Goal: Task Accomplishment & Management: Use online tool/utility

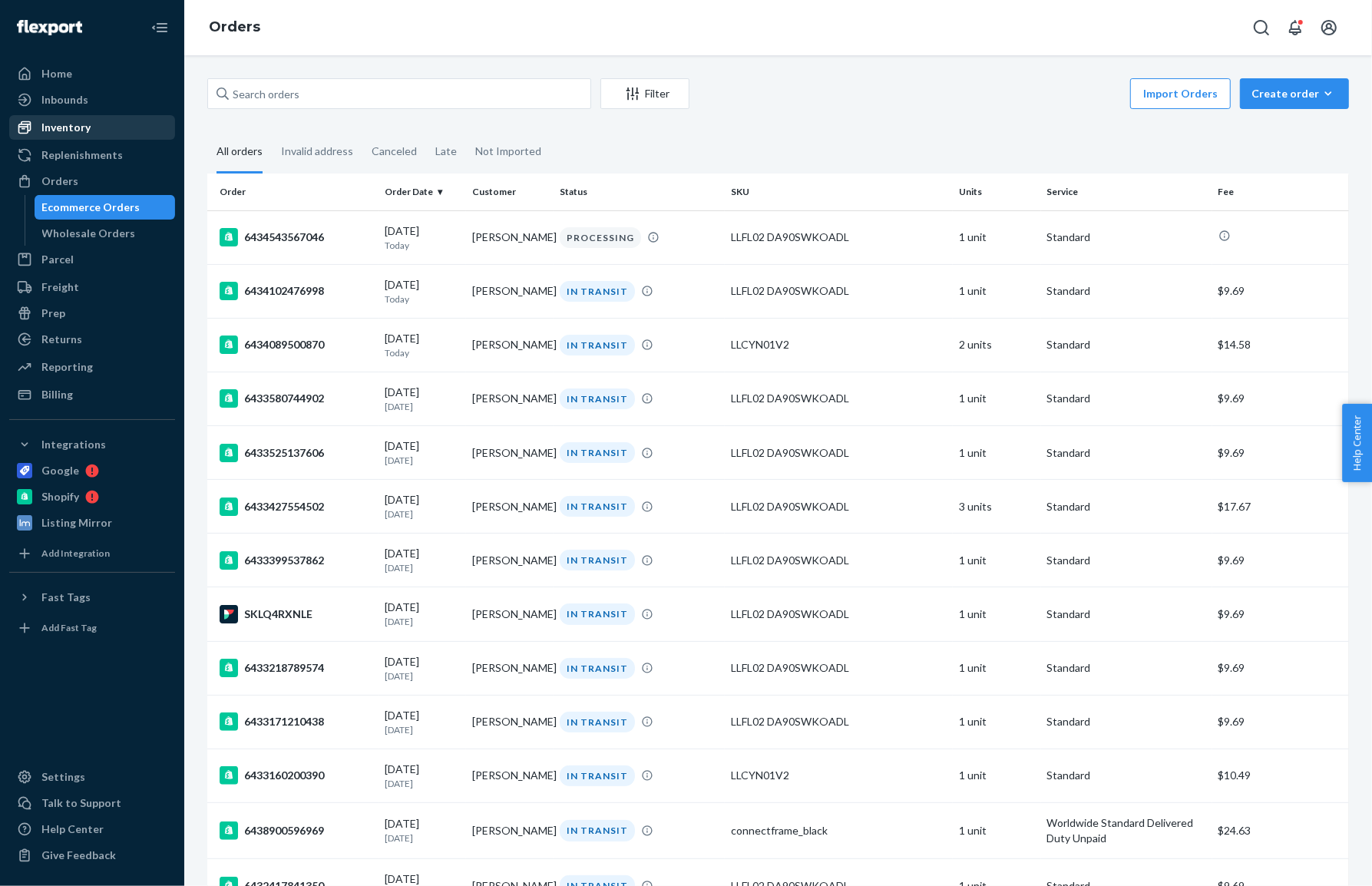
drag, startPoint x: 87, startPoint y: 130, endPoint x: 102, endPoint y: 138, distance: 17.0
click at [87, 130] on div "Inventory" at bounding box center [66, 127] width 49 height 15
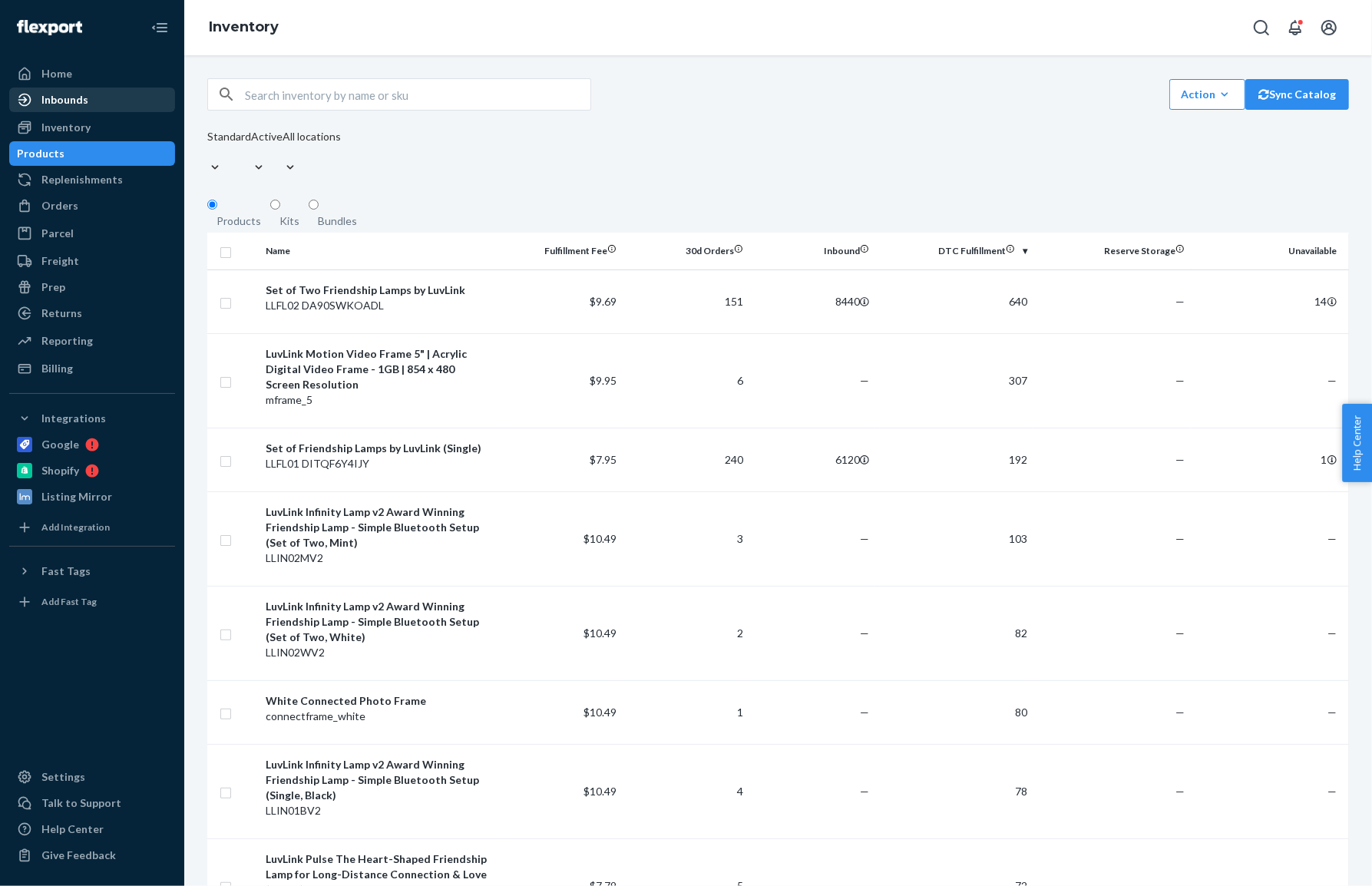
click at [87, 99] on div "Inbounds" at bounding box center [92, 100] width 163 height 22
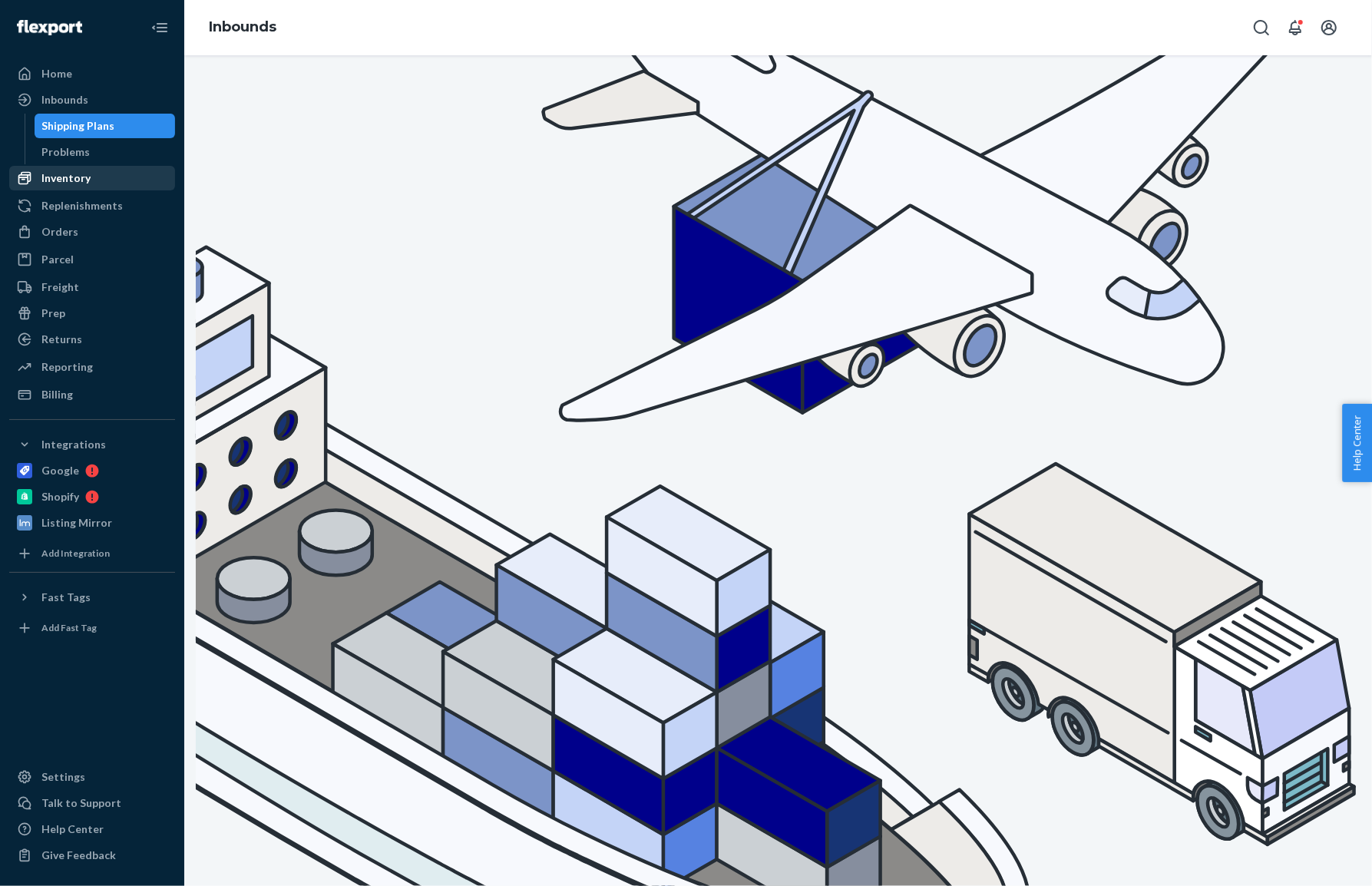
click at [82, 176] on div "Inventory" at bounding box center [66, 178] width 49 height 15
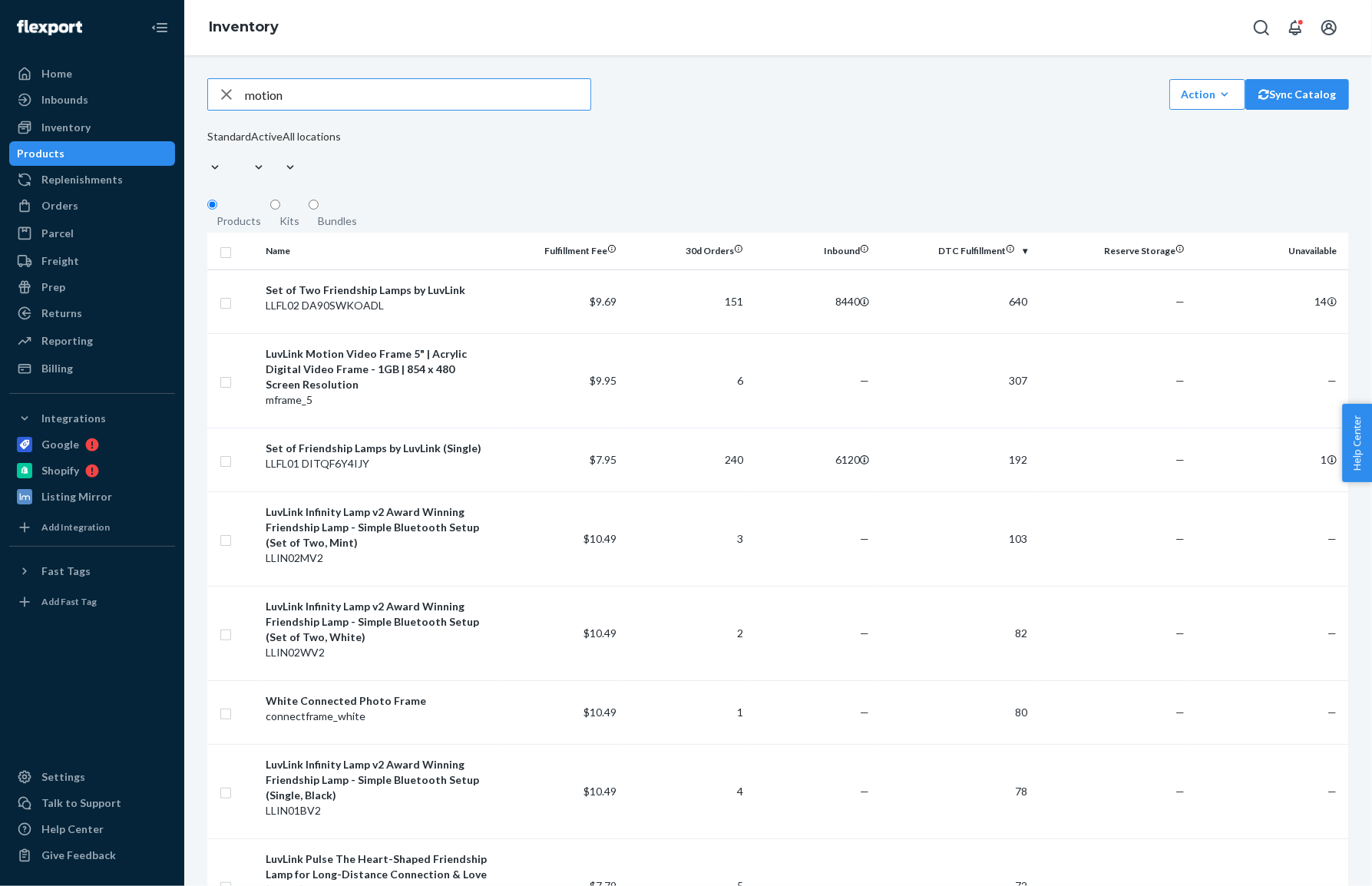
type input "motion"
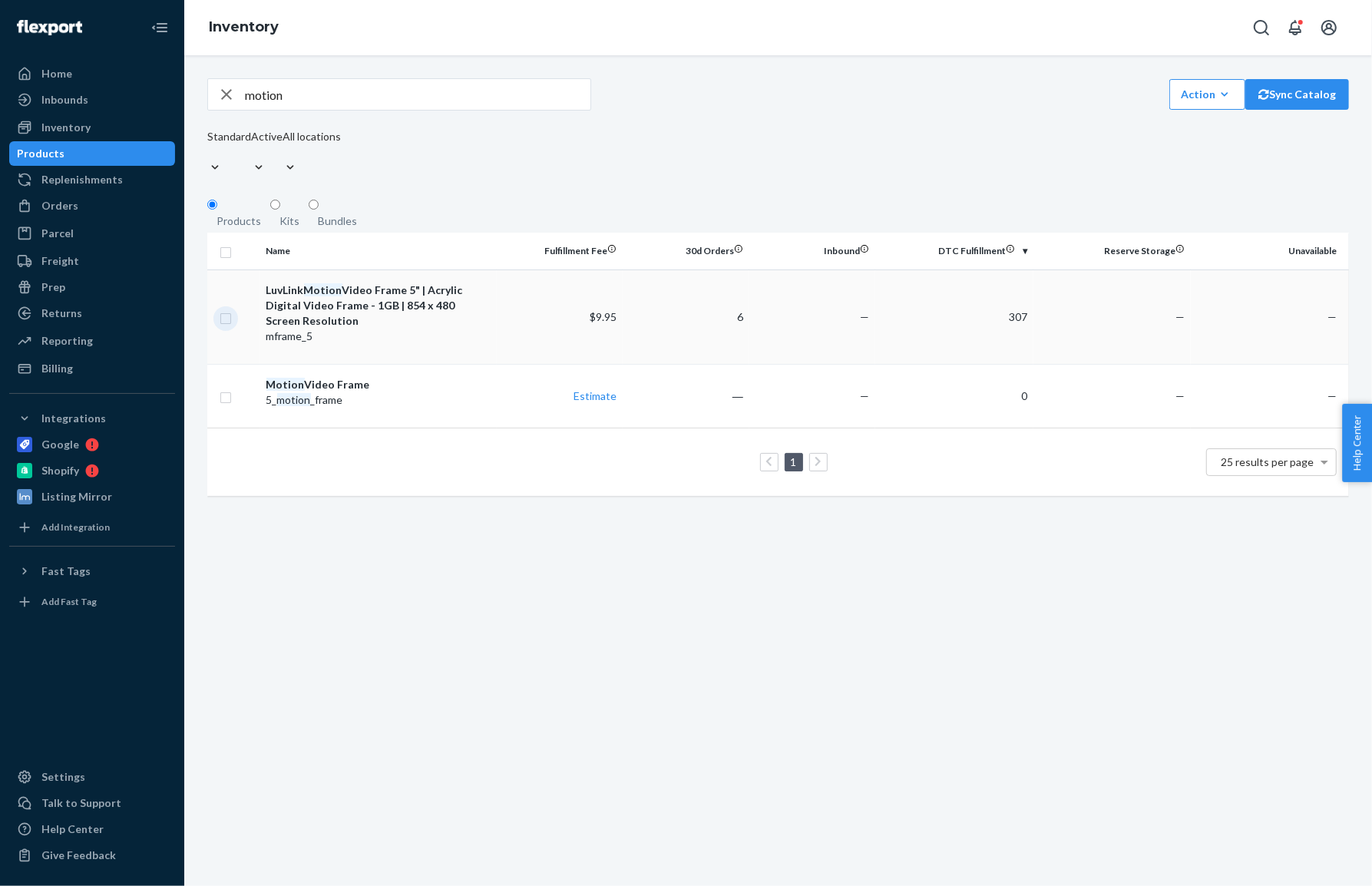
click at [226, 309] on input "checkbox" at bounding box center [226, 317] width 13 height 16
checkbox input "true"
click at [1162, 106] on link "Create a Removal Order" at bounding box center [1158, 94] width 147 height 31
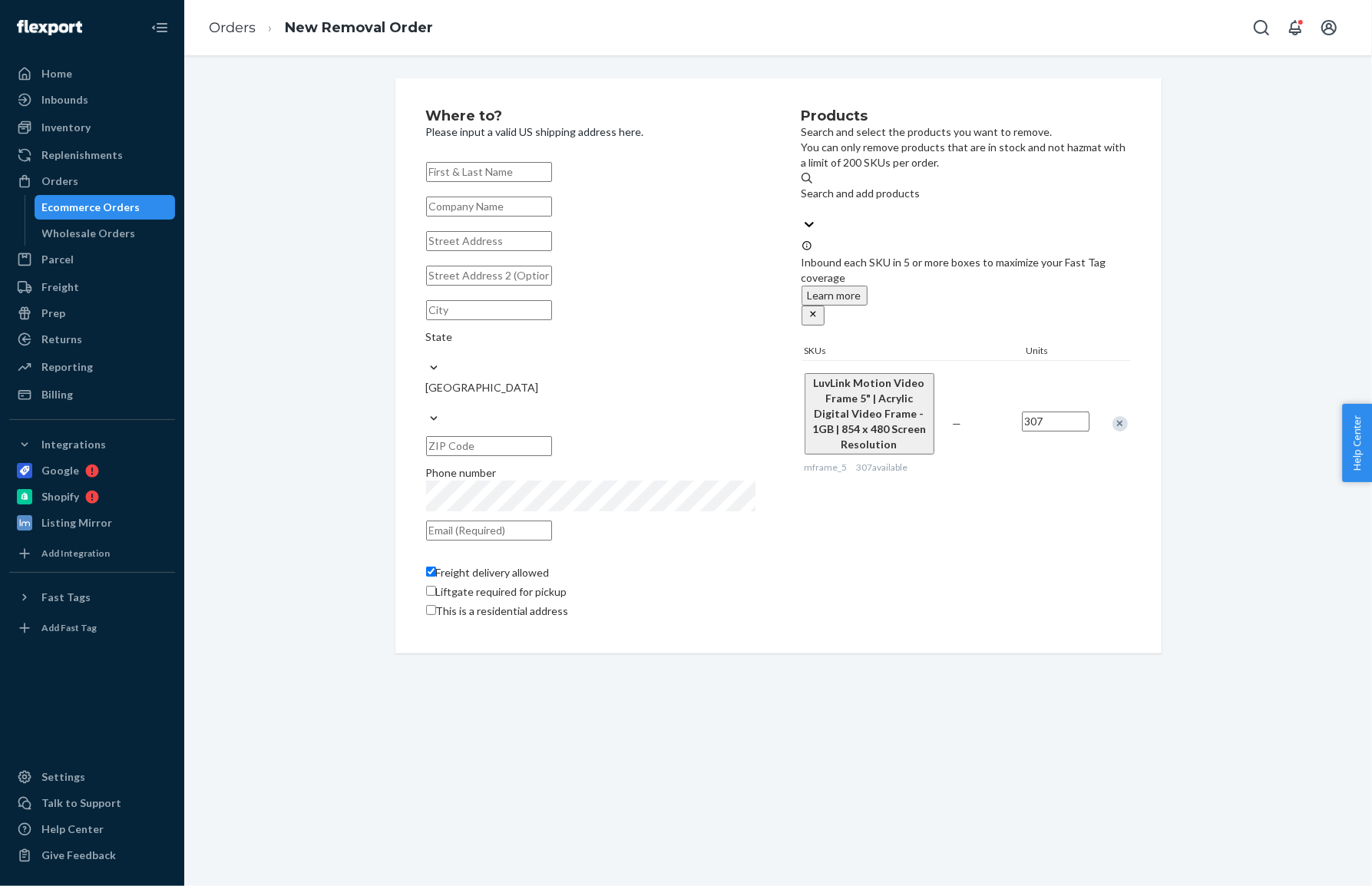
click at [472, 172] on input "text" at bounding box center [489, 172] width 126 height 20
type input "LuvLink Returns"
click at [445, 251] on input "text" at bounding box center [489, 241] width 126 height 20
click at [440, 251] on input "text" at bounding box center [489, 241] width 126 height 20
click at [486, 251] on input "text" at bounding box center [489, 241] width 126 height 20
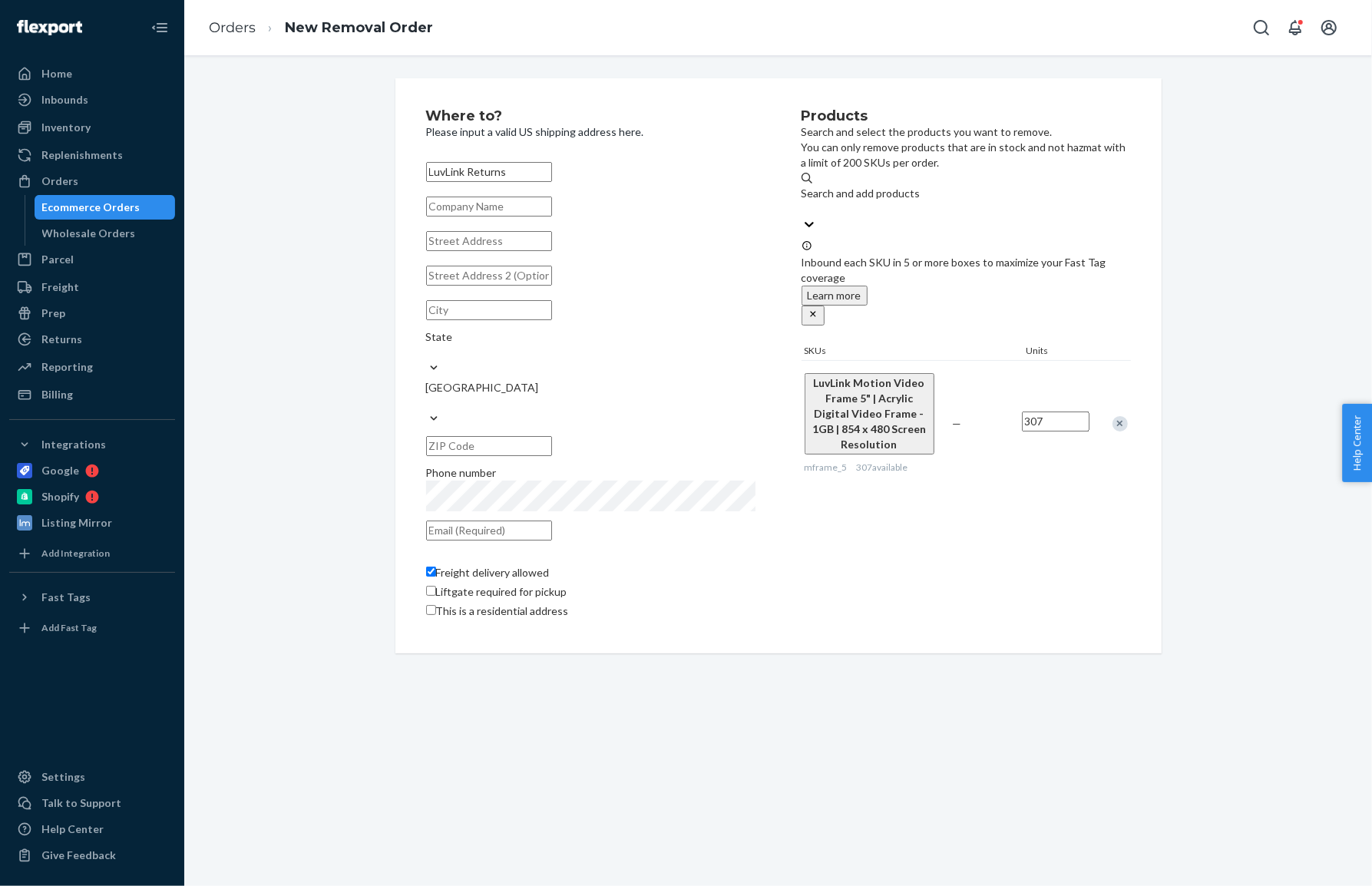
paste input "[STREET_ADDRESS][US_STATE]"
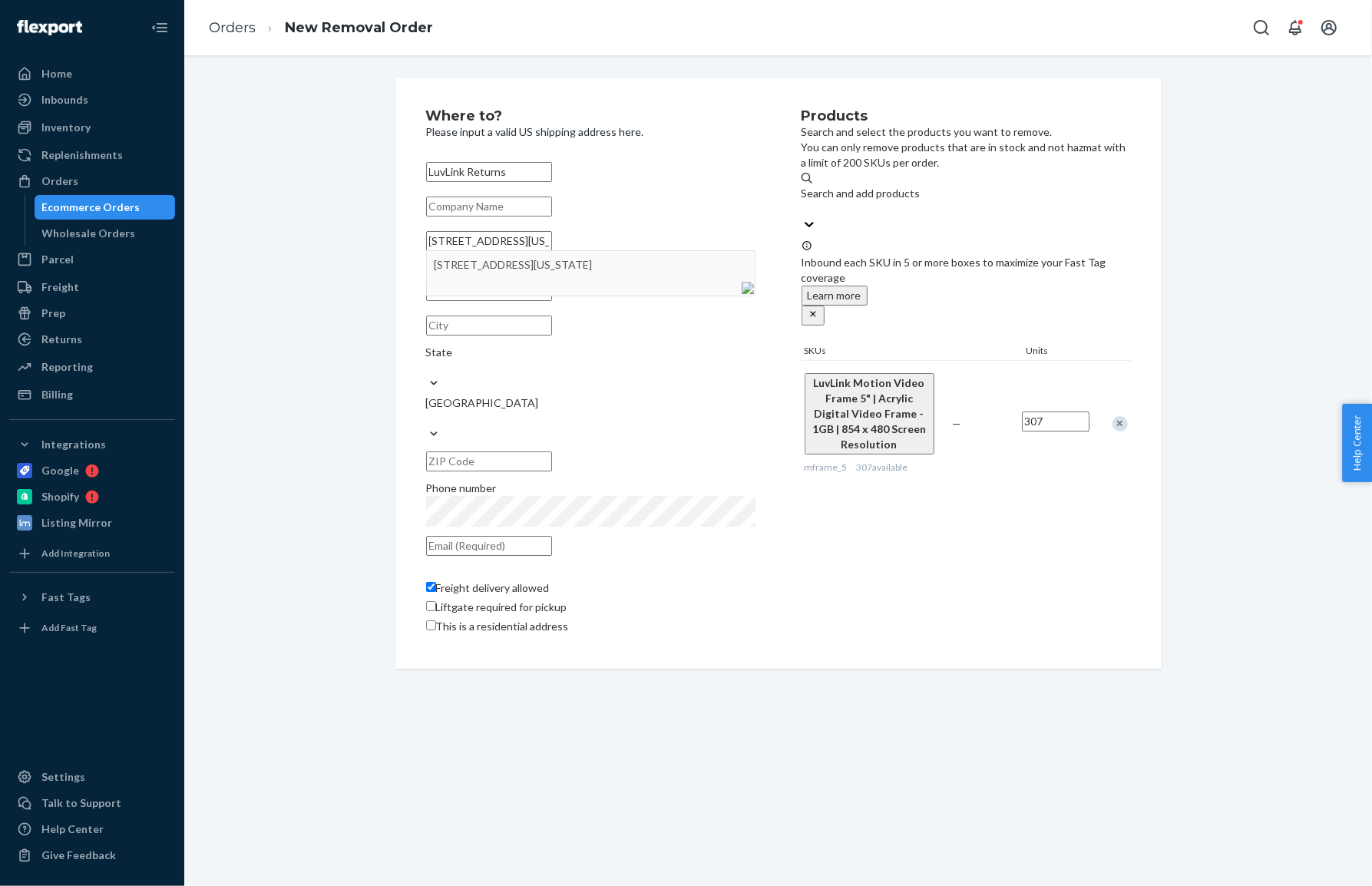
type input "[STREET_ADDRESS][US_STATE]"
type input "a 365"
type input "Tomball"
type input "77375"
type input "[STREET_ADDRESS]"
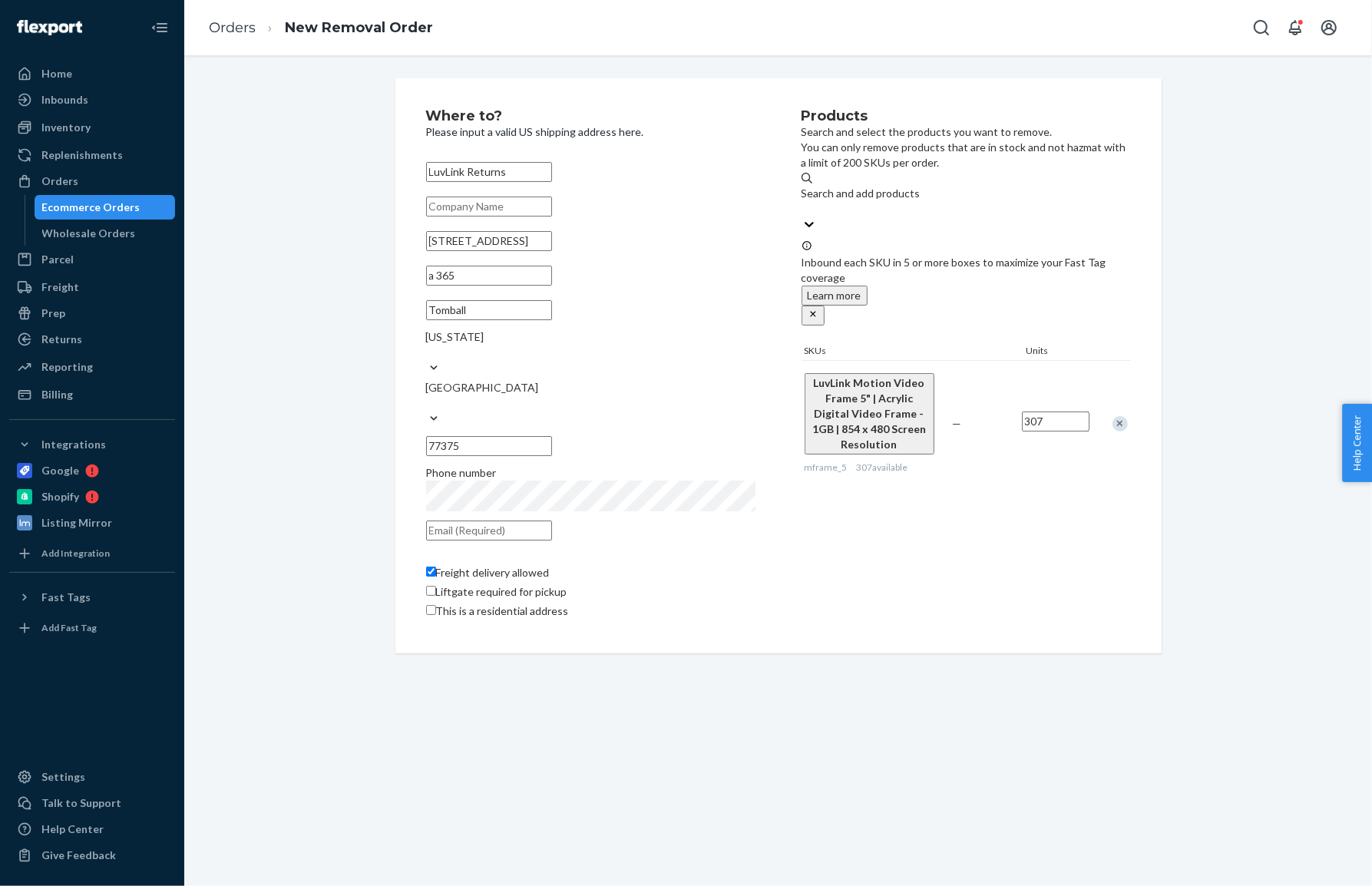
click at [492, 520] on input "text" at bounding box center [489, 530] width 126 height 20
type input "[EMAIL_ADDRESS][DOMAIN_NAME]"
type input "LuvLink Returns"
click at [844, 553] on div "Products Search and select the products you want to remove. You can only remove…" at bounding box center [966, 366] width 330 height 514
click at [1039, 411] on input "307" at bounding box center [1056, 421] width 67 height 20
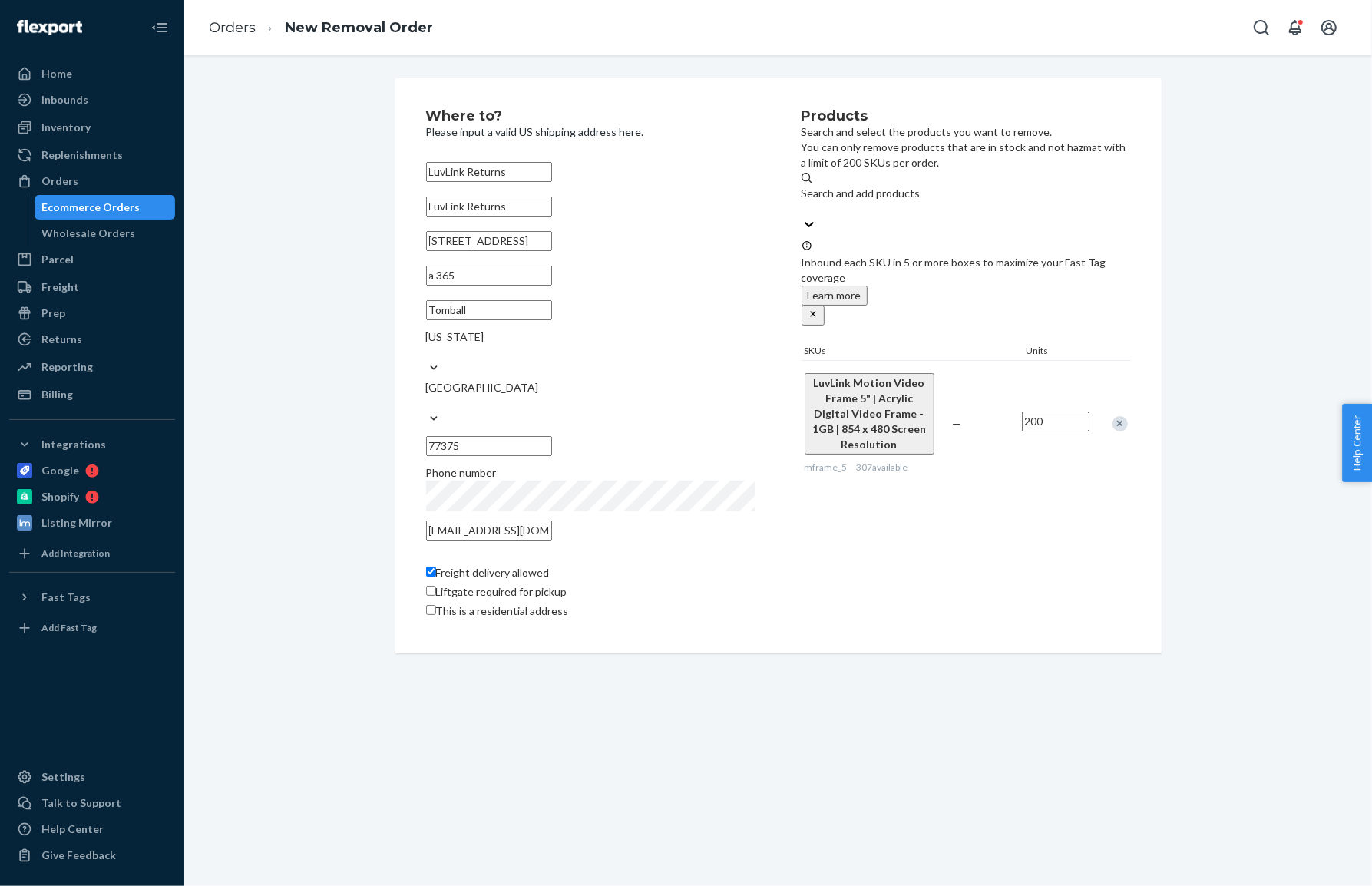
click at [1042, 459] on div "Products Search and select the products you want to remove. You can only remove…" at bounding box center [966, 366] width 330 height 514
click at [975, 360] on div "LuvLink Motion Video Frame 5" | Acrylic Digital Video Frame - 1GB | 854 x 480 S…" at bounding box center [966, 423] width 330 height 126
click at [1037, 411] on input "200" at bounding box center [1056, 421] width 67 height 20
drag, startPoint x: 953, startPoint y: 500, endPoint x: 972, endPoint y: 470, distance: 35.5
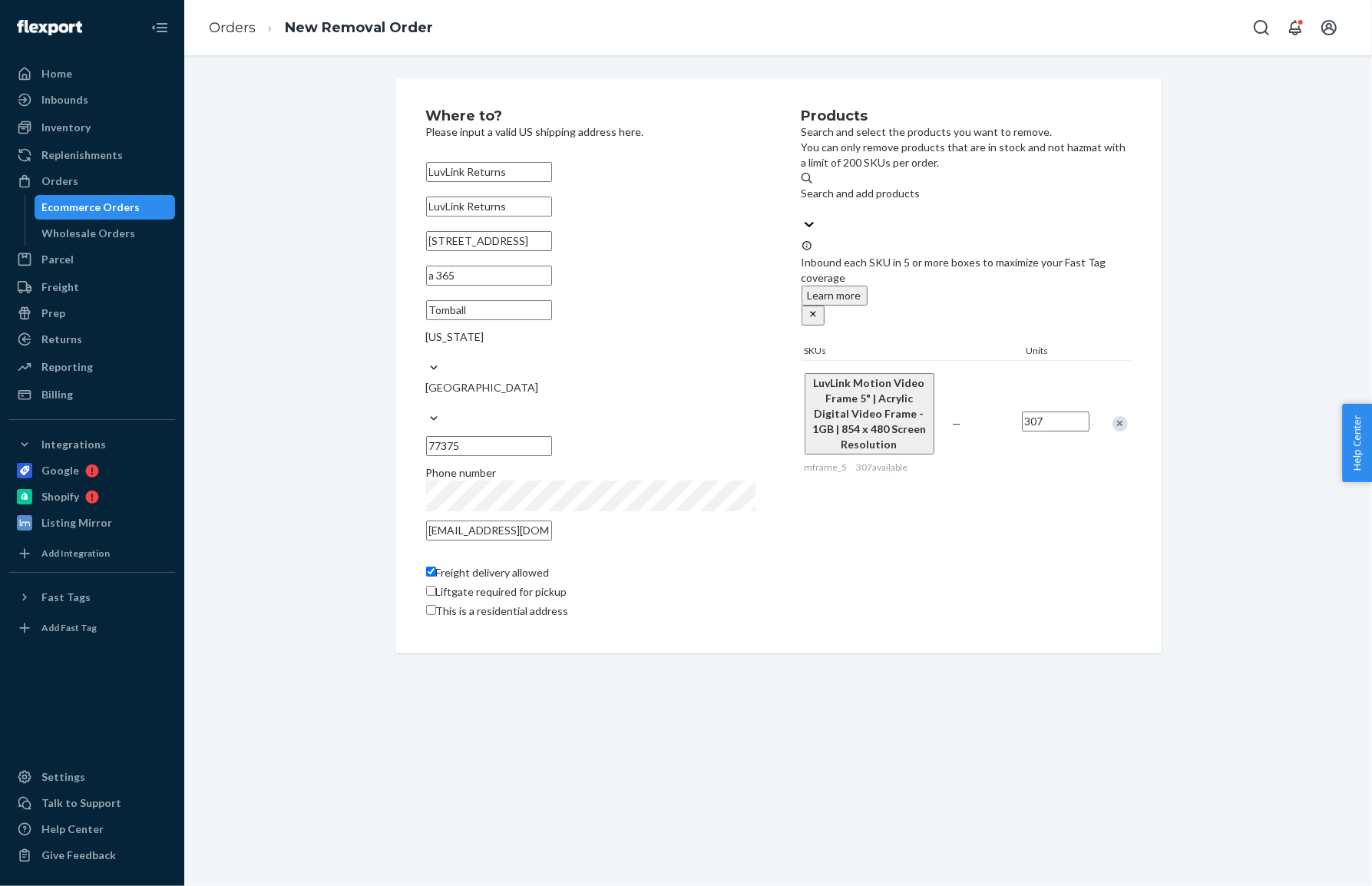
click at [953, 499] on div "Products Search and select the products you want to remove. You can only remove…" at bounding box center [966, 366] width 330 height 514
click at [868, 286] on button "Learn more" at bounding box center [834, 296] width 66 height 20
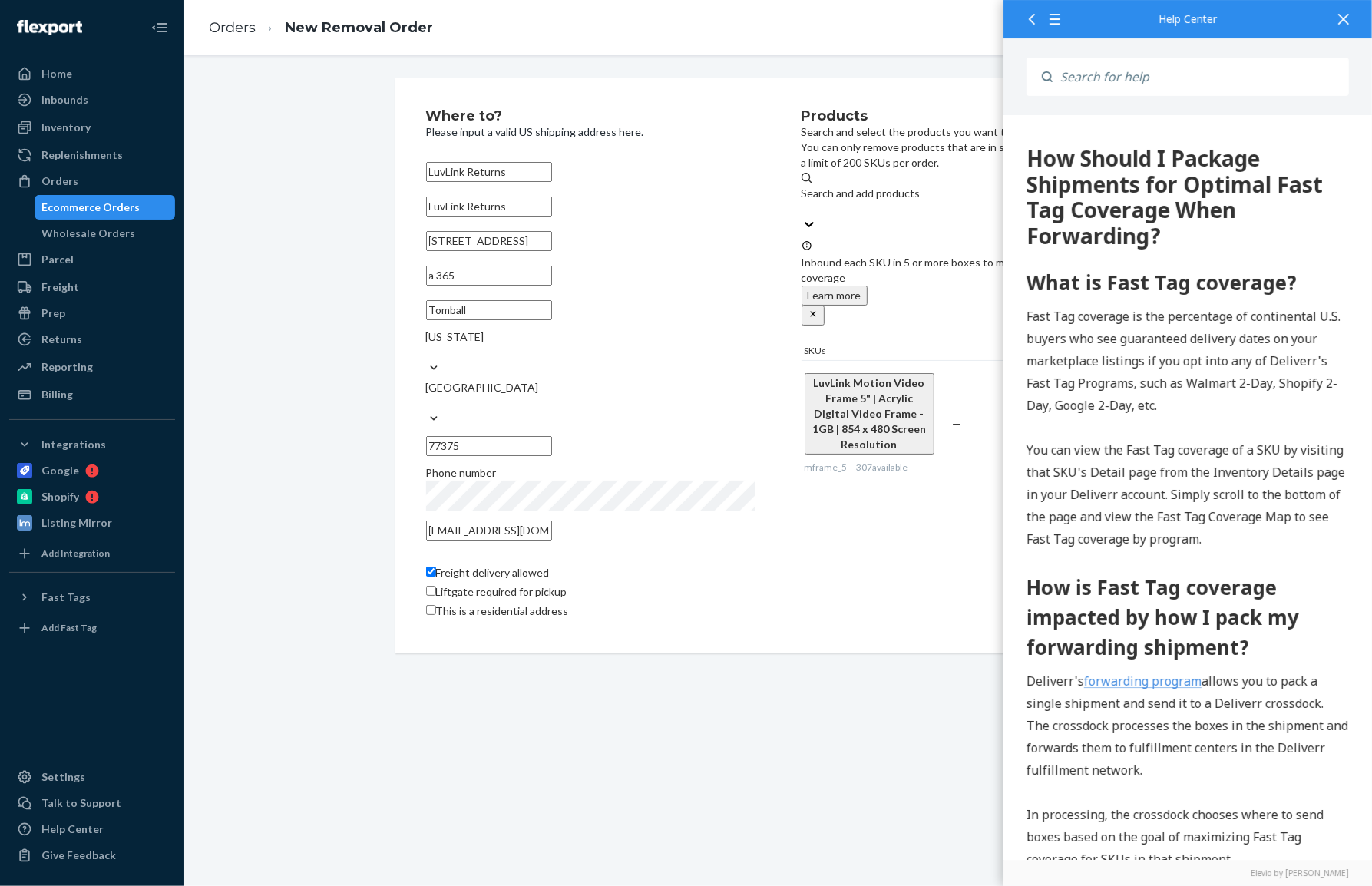
click at [1344, 14] on icon at bounding box center [1344, 19] width 11 height 11
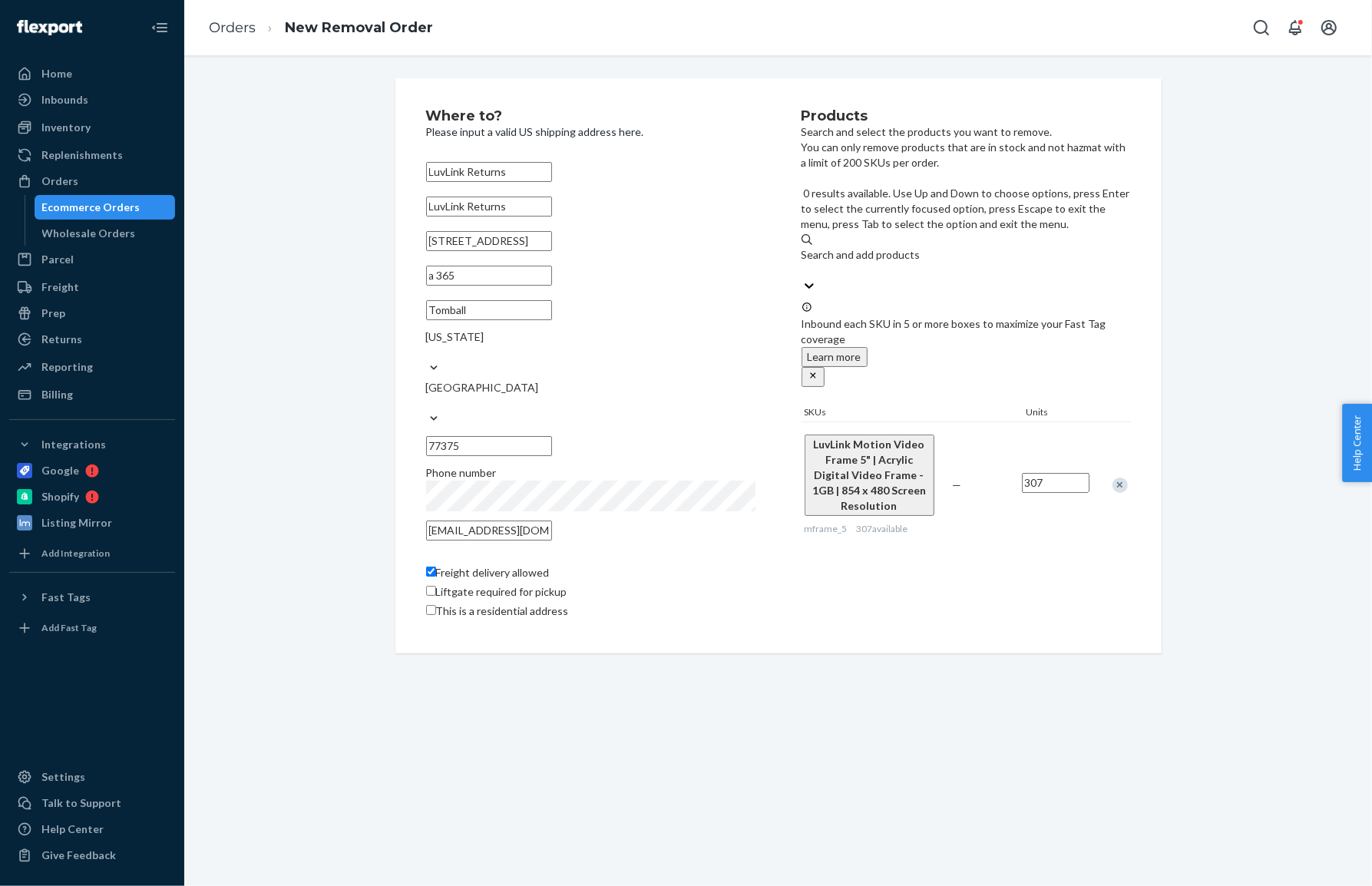
click at [869, 247] on div "Search and add products" at bounding box center [966, 254] width 330 height 15
click at [804, 262] on input "0 results available. Use Up and Down to choose options, press Enter to select t…" at bounding box center [803, 270] width 2 height 15
click at [869, 247] on div "Search and add products" at bounding box center [966, 254] width 330 height 15
click at [804, 262] on input "0 results available. Use Up and Down to choose options, press Enter to select t…" at bounding box center [803, 270] width 2 height 15
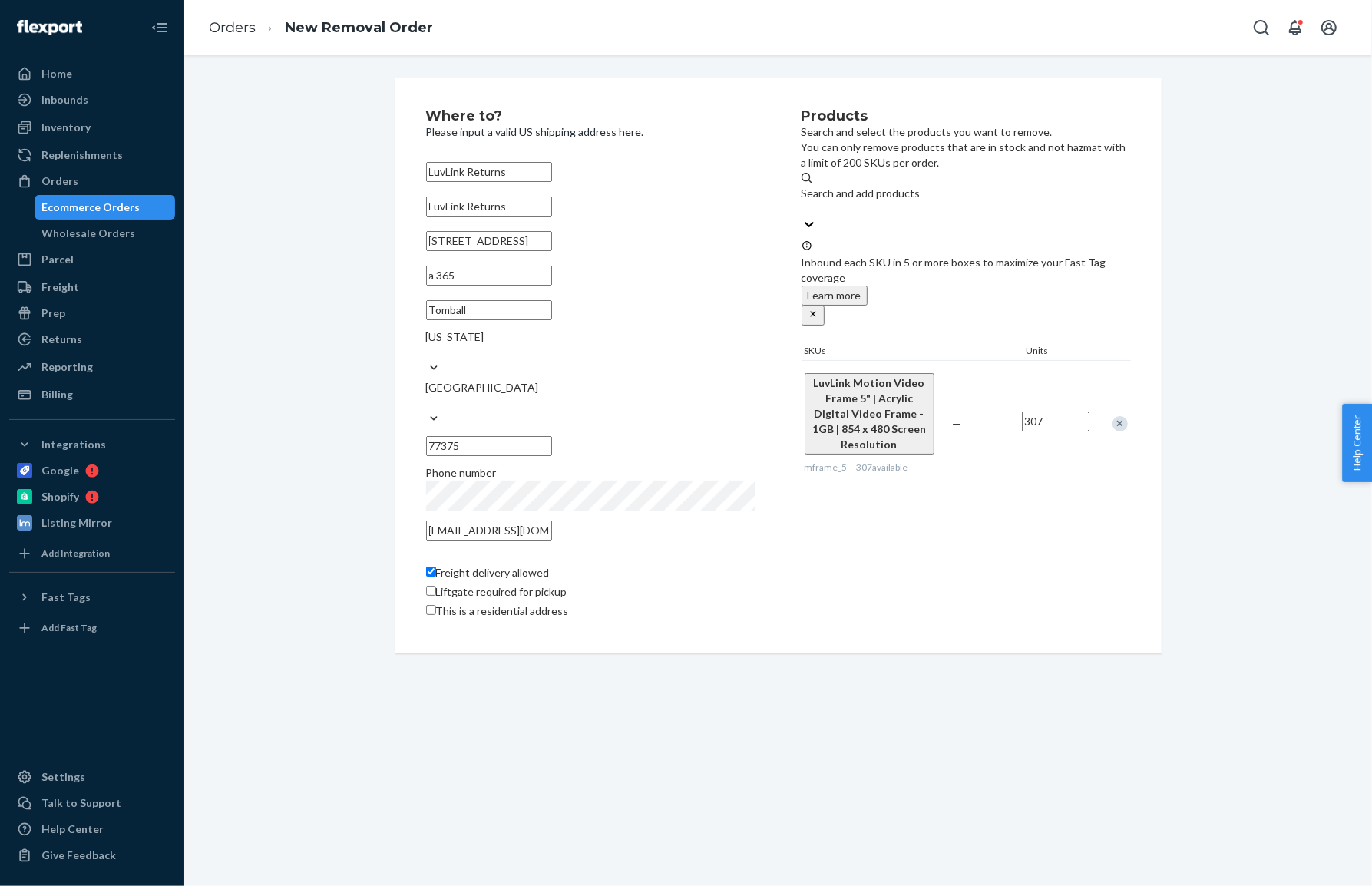
drag, startPoint x: 882, startPoint y: 380, endPoint x: 851, endPoint y: 376, distance: 31.3
click at [851, 376] on span "LuvLink Motion Video Frame 5" | Acrylic Digital Video Frame - 1GB | 854 x 480 S…" at bounding box center [869, 413] width 114 height 74
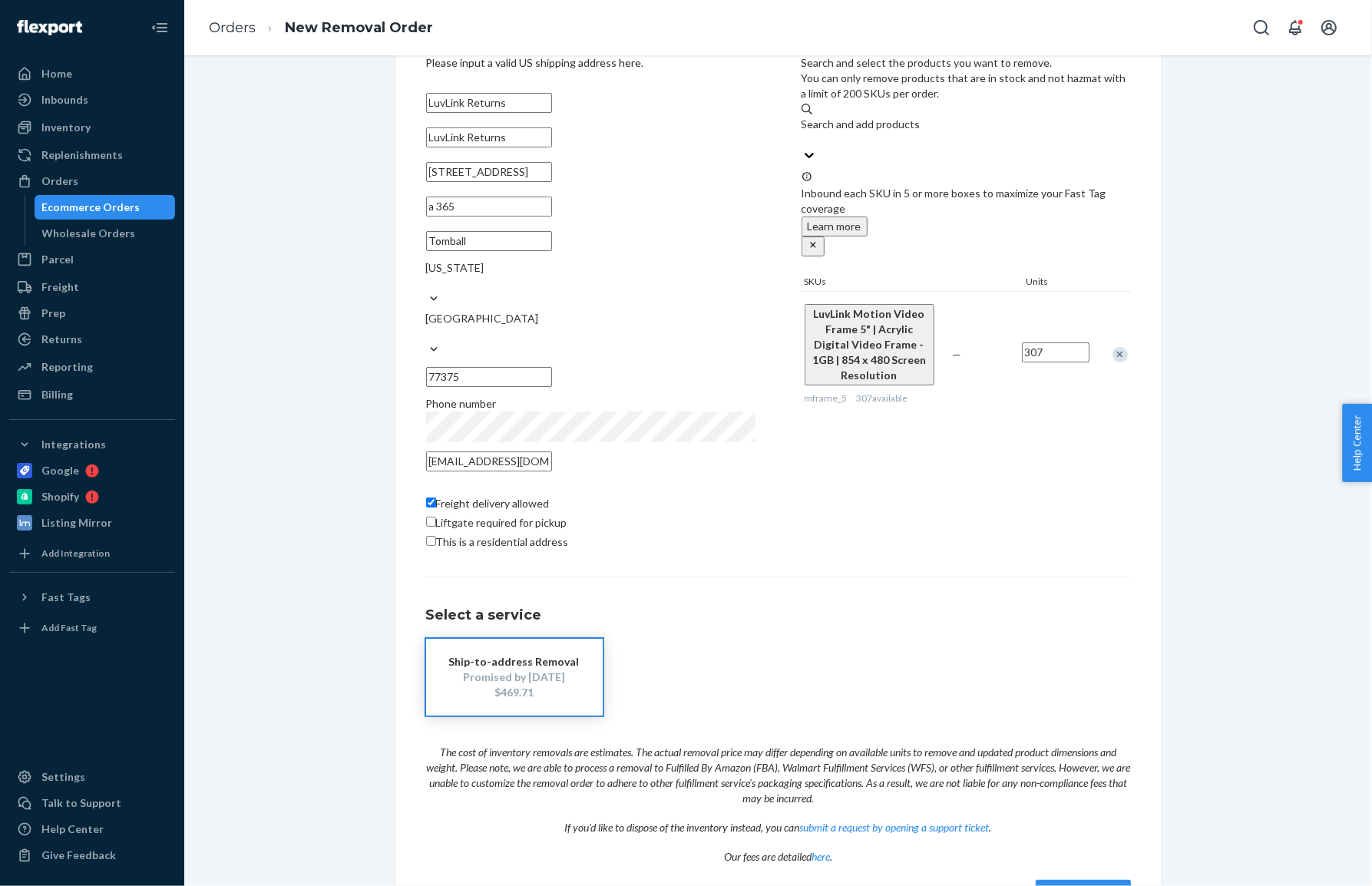
scroll to position [127, 0]
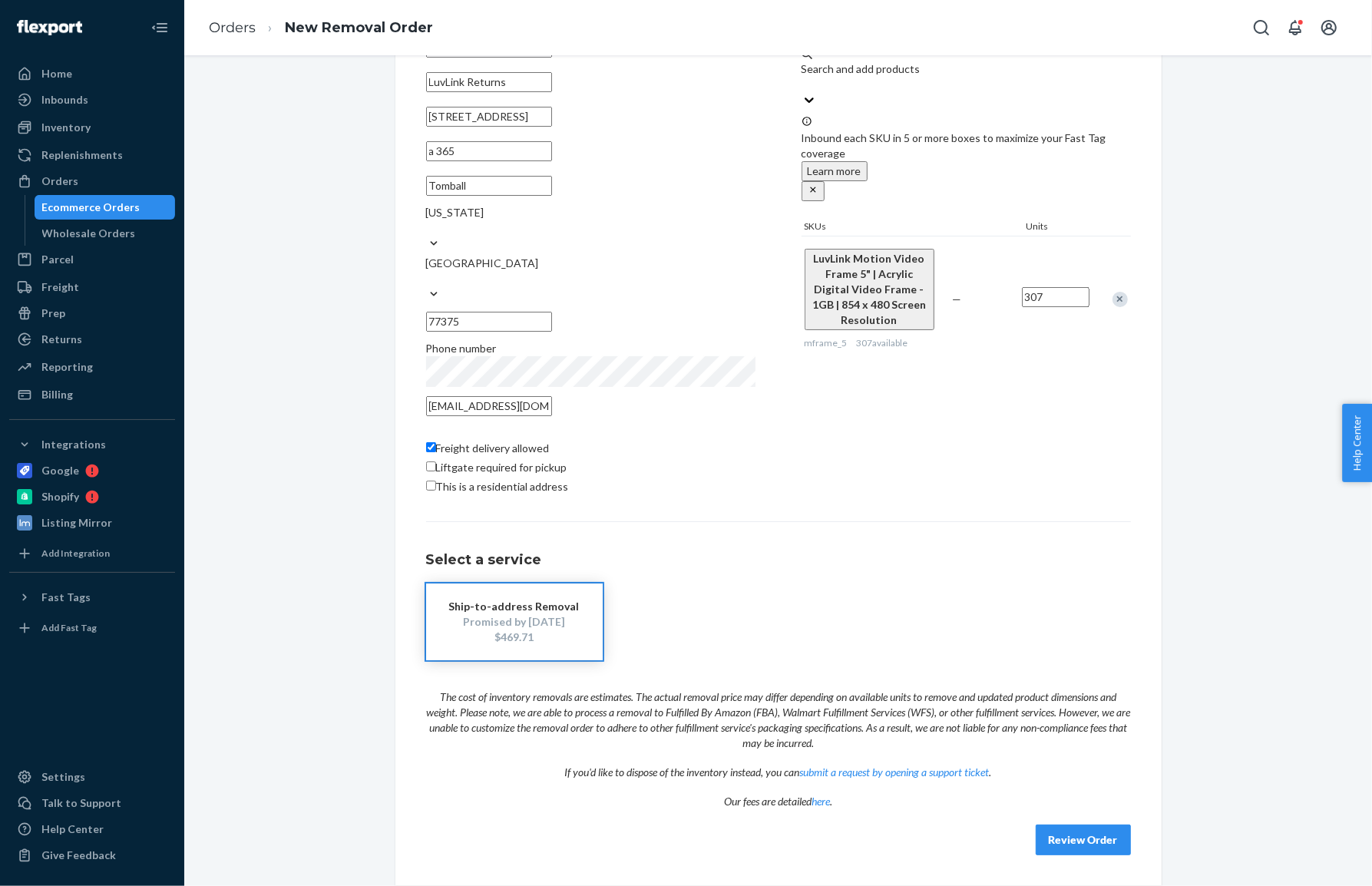
click at [615, 526] on div "Select a service Ship-to-address Removal Promised by [DATE] $469.71" at bounding box center [778, 590] width 705 height 139
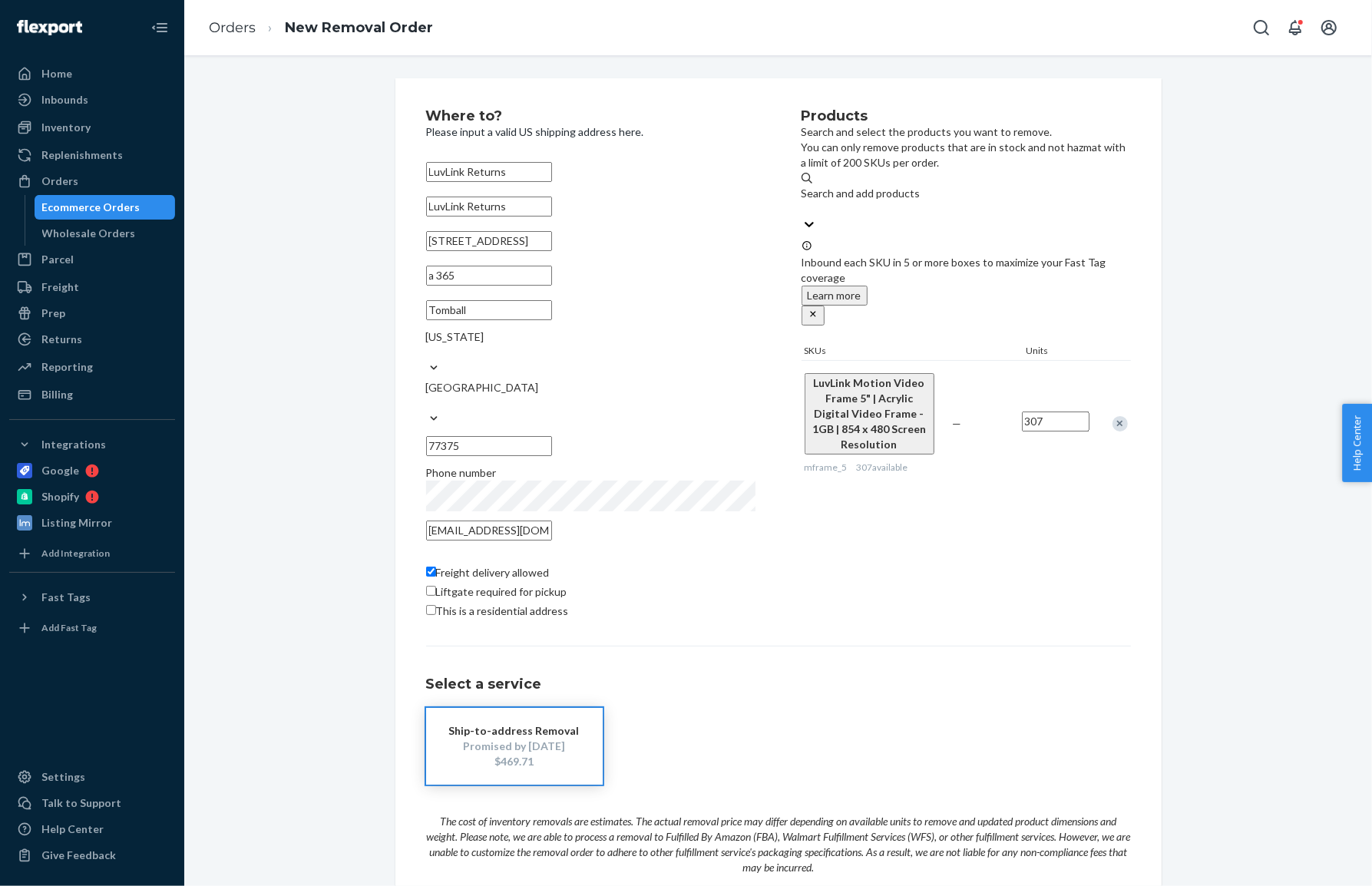
click at [1037, 411] on input "307" at bounding box center [1056, 421] width 67 height 20
click at [875, 600] on div "Products Search and select the products you want to remove. You can only remove…" at bounding box center [966, 366] width 330 height 514
click at [1038, 411] on input "200" at bounding box center [1056, 421] width 67 height 20
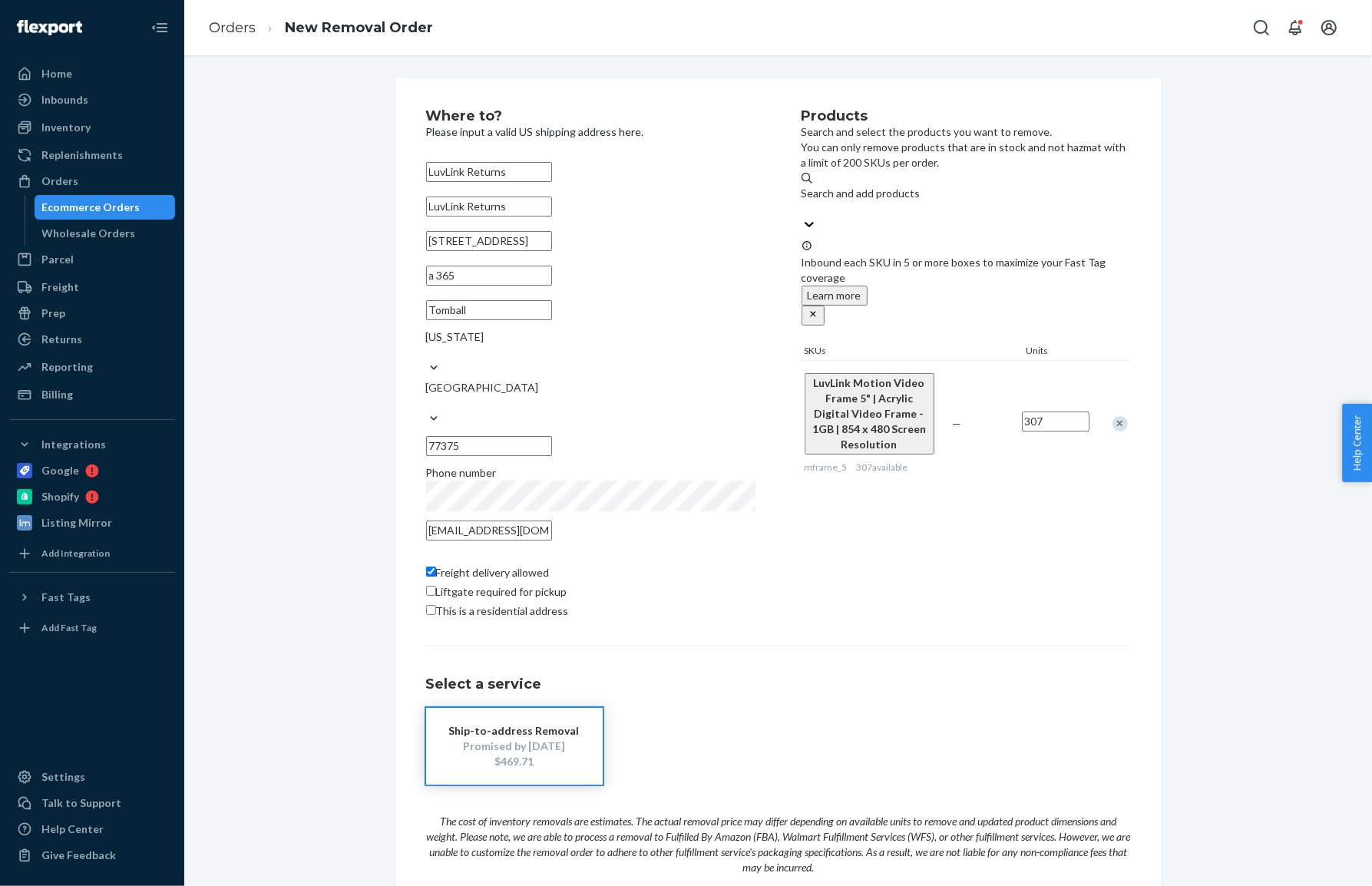
click at [1047, 411] on input "307" at bounding box center [1056, 421] width 67 height 20
click at [923, 521] on div "Products Search and select the products you want to remove. You can only remove…" at bounding box center [966, 366] width 330 height 514
click at [1034, 411] on input "1" at bounding box center [1056, 421] width 67 height 20
click at [1033, 411] on input "1" at bounding box center [1056, 421] width 67 height 20
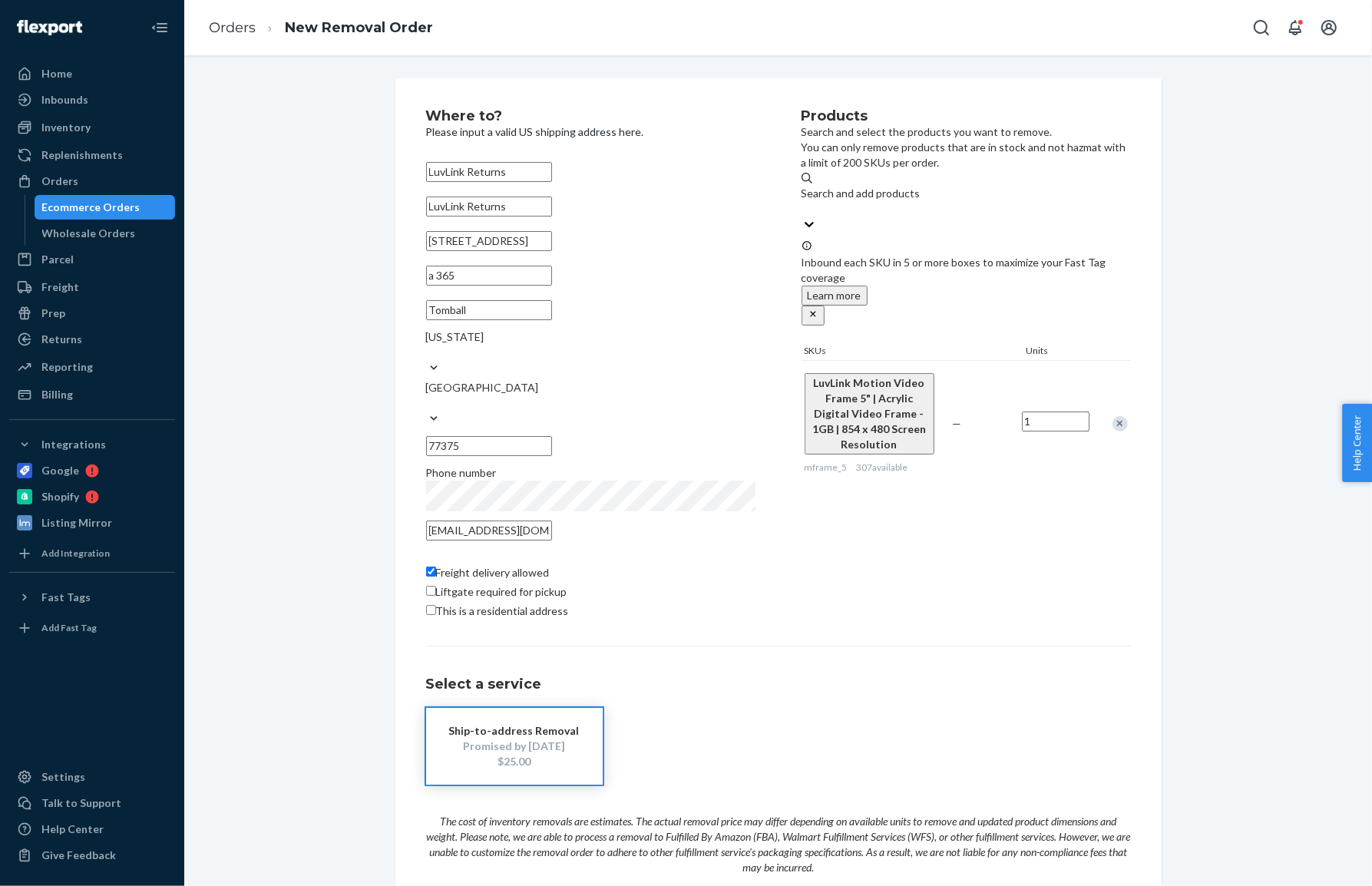
click at [1034, 411] on input "1" at bounding box center [1056, 421] width 67 height 20
click at [1044, 411] on input "200" at bounding box center [1056, 421] width 67 height 20
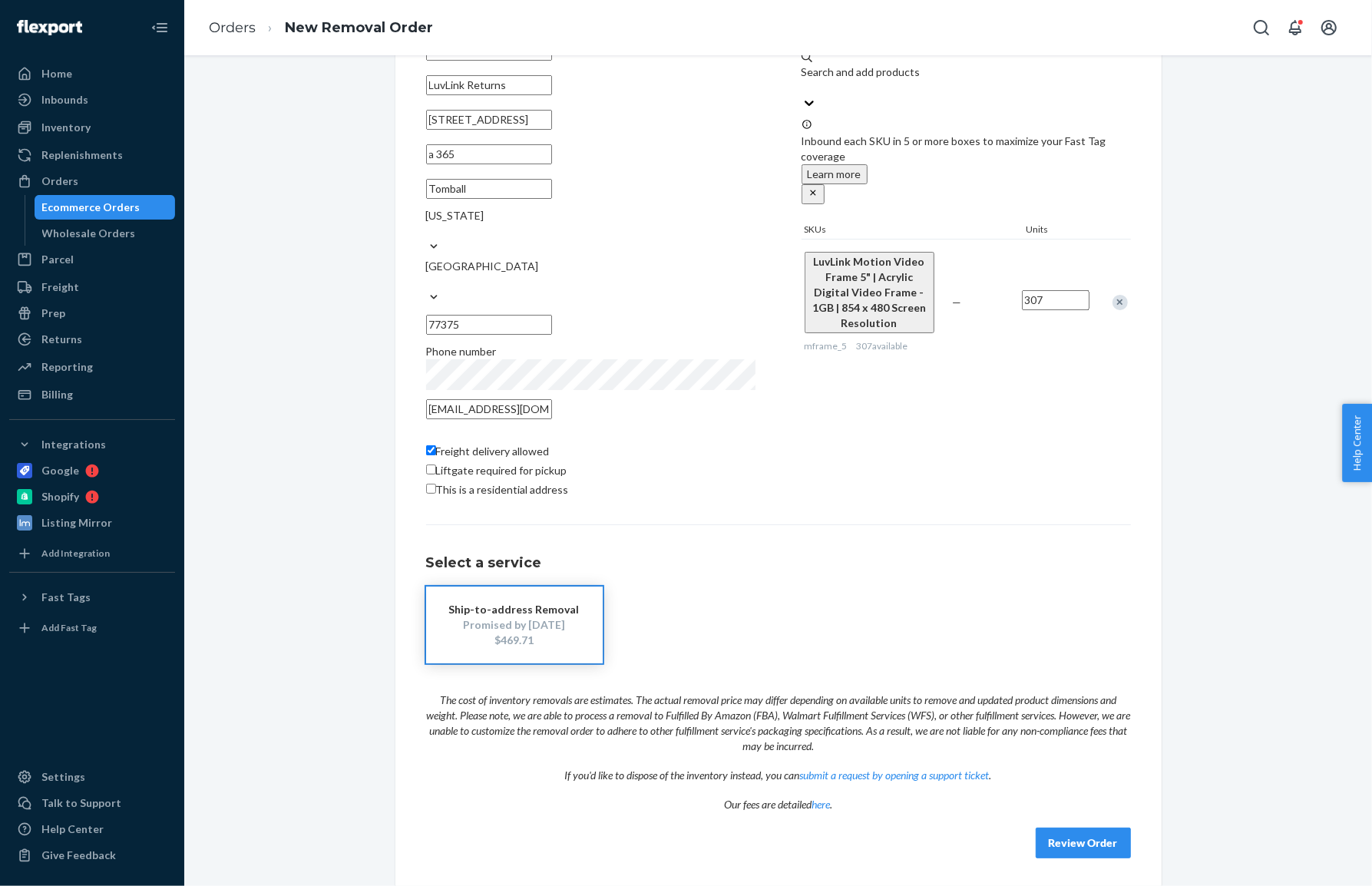
scroll to position [127, 0]
type input "307"
click at [586, 508] on div "Where to? Please input a valid US shipping address here. LuvLink Returns LuvLin…" at bounding box center [778, 419] width 705 height 871
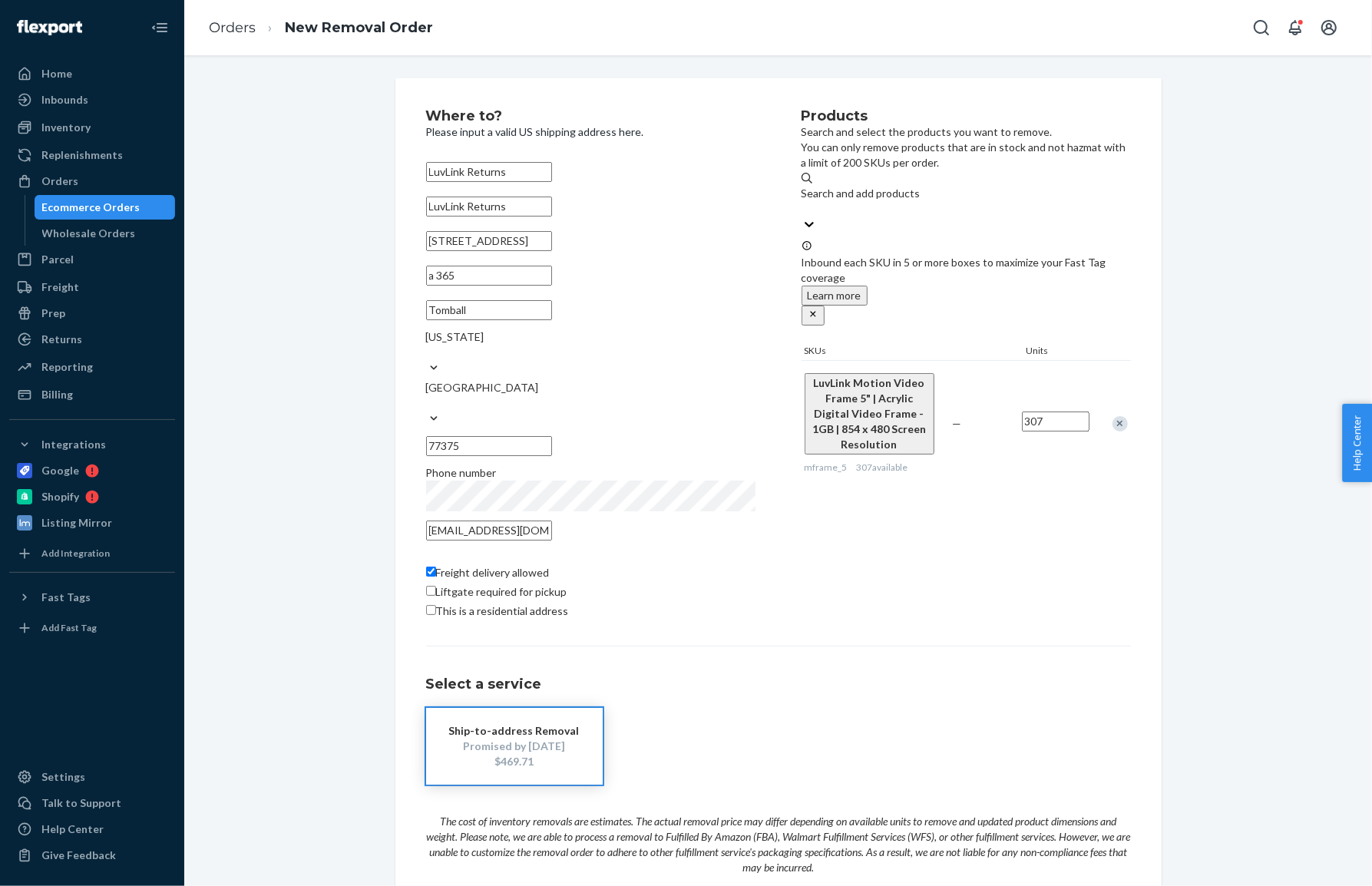
click at [884, 607] on div "Products Search and select the products you want to remove. You can only remove…" at bounding box center [966, 366] width 330 height 514
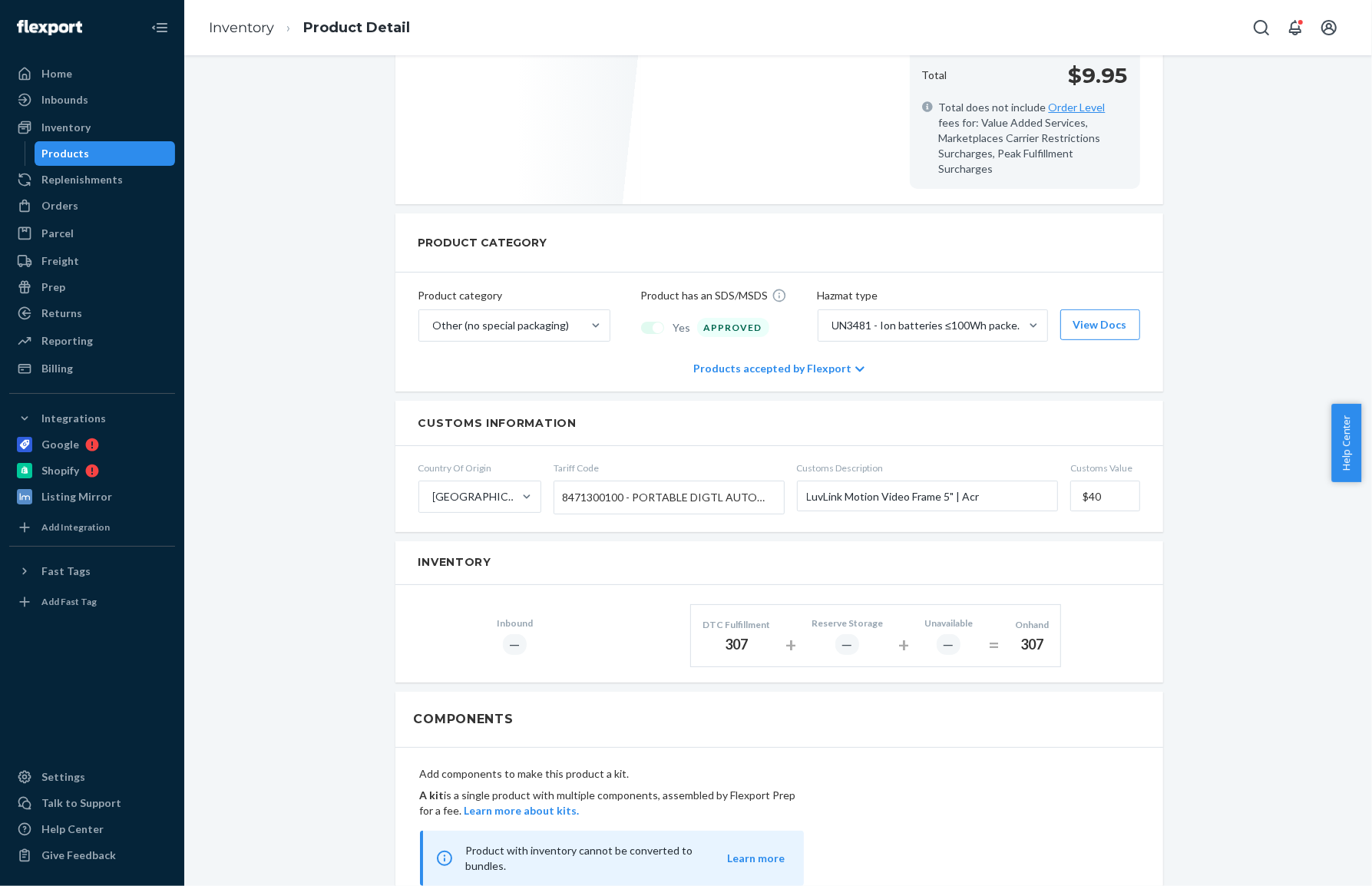
scroll to position [437, 0]
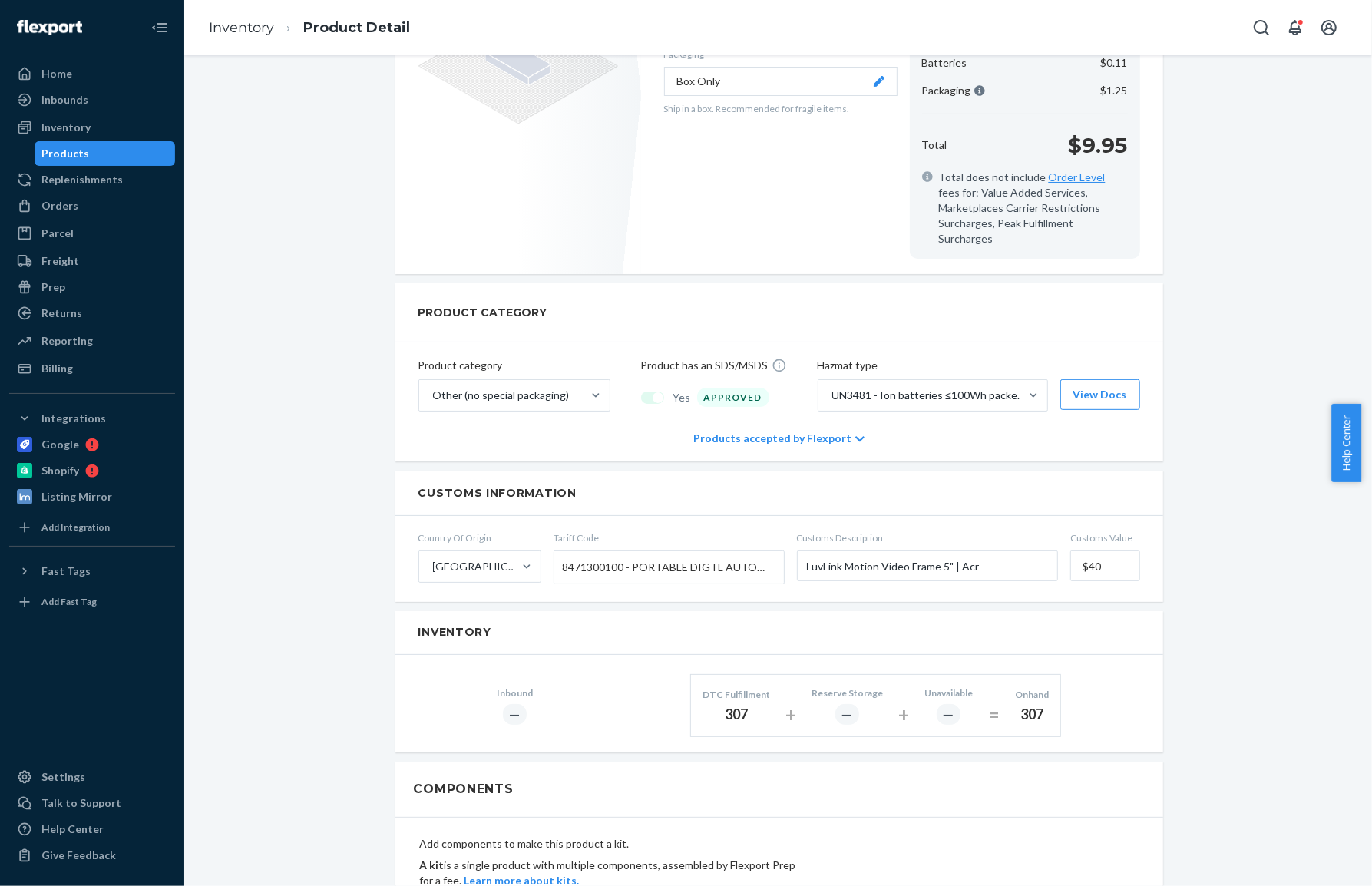
click at [855, 434] on icon at bounding box center [860, 439] width 9 height 11
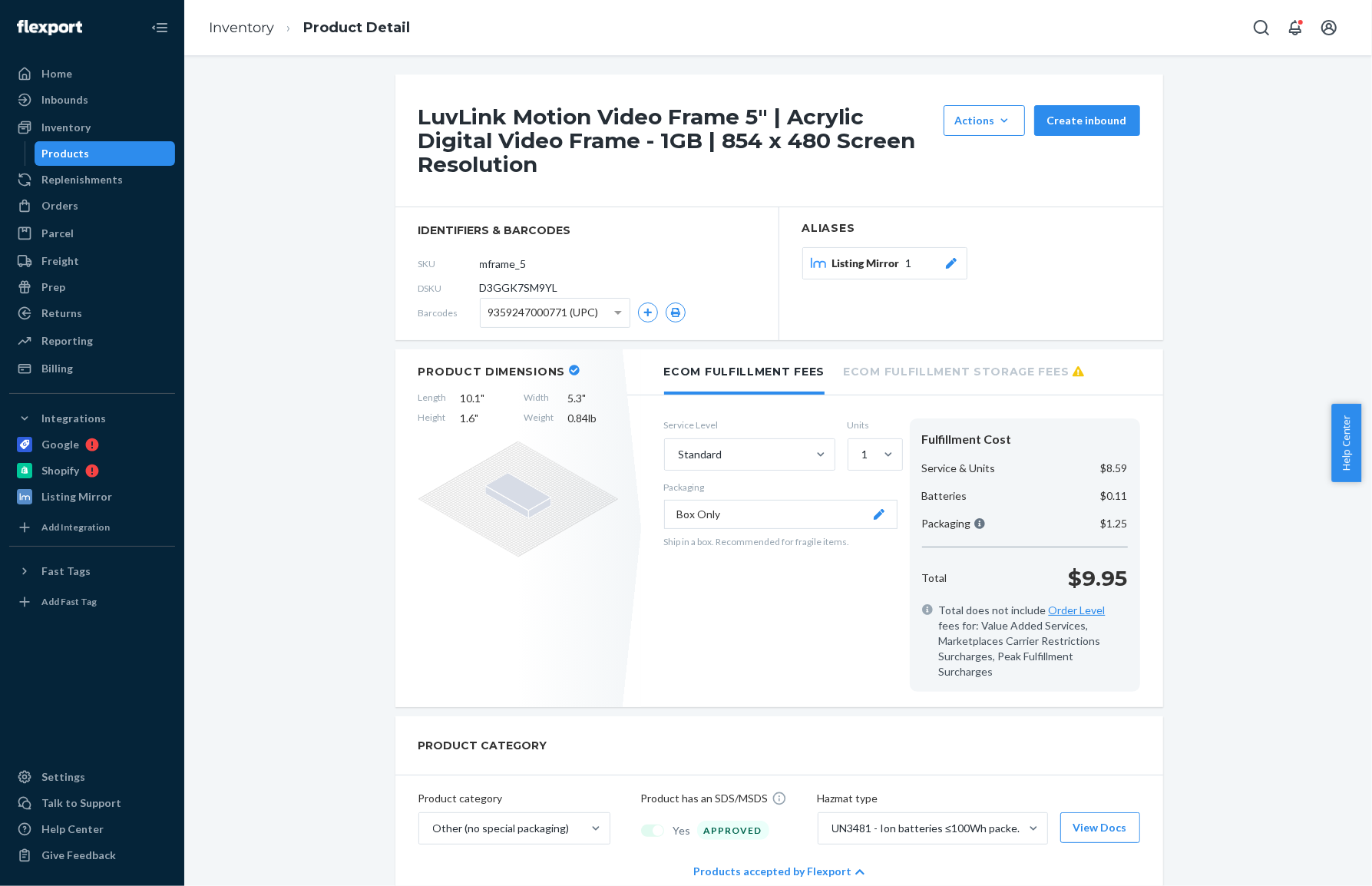
scroll to position [0, 0]
